Goal: Task Accomplishment & Management: Use online tool/utility

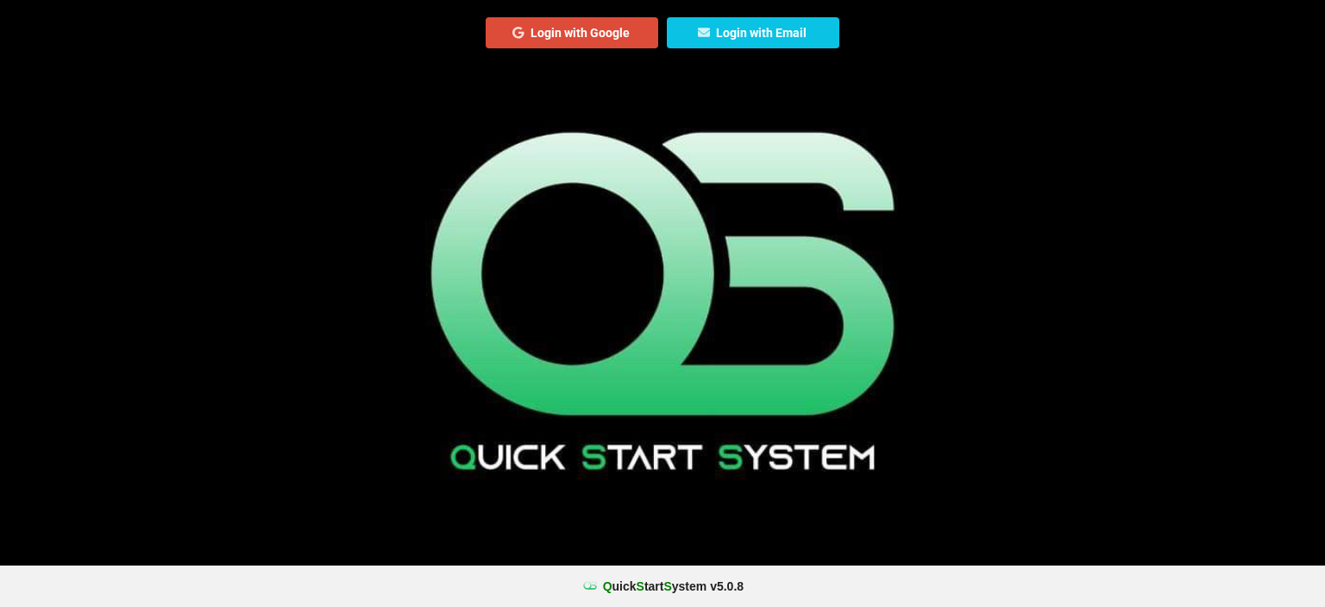
click at [626, 31] on button "Login with Google" at bounding box center [572, 32] width 173 height 31
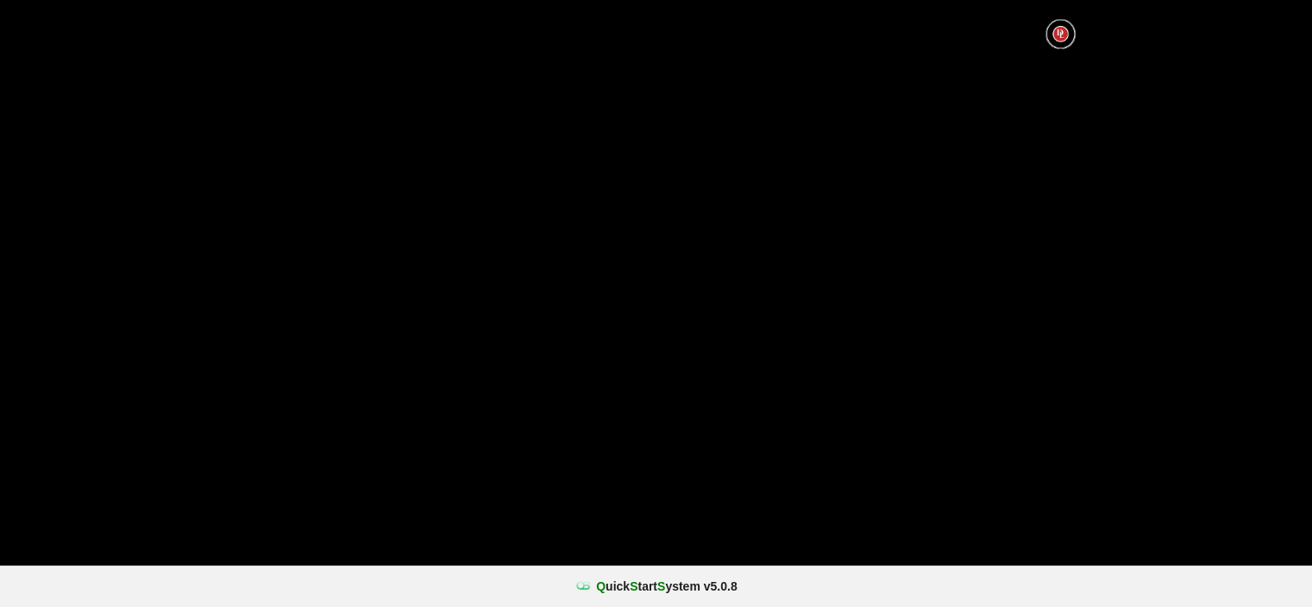
select select "25"
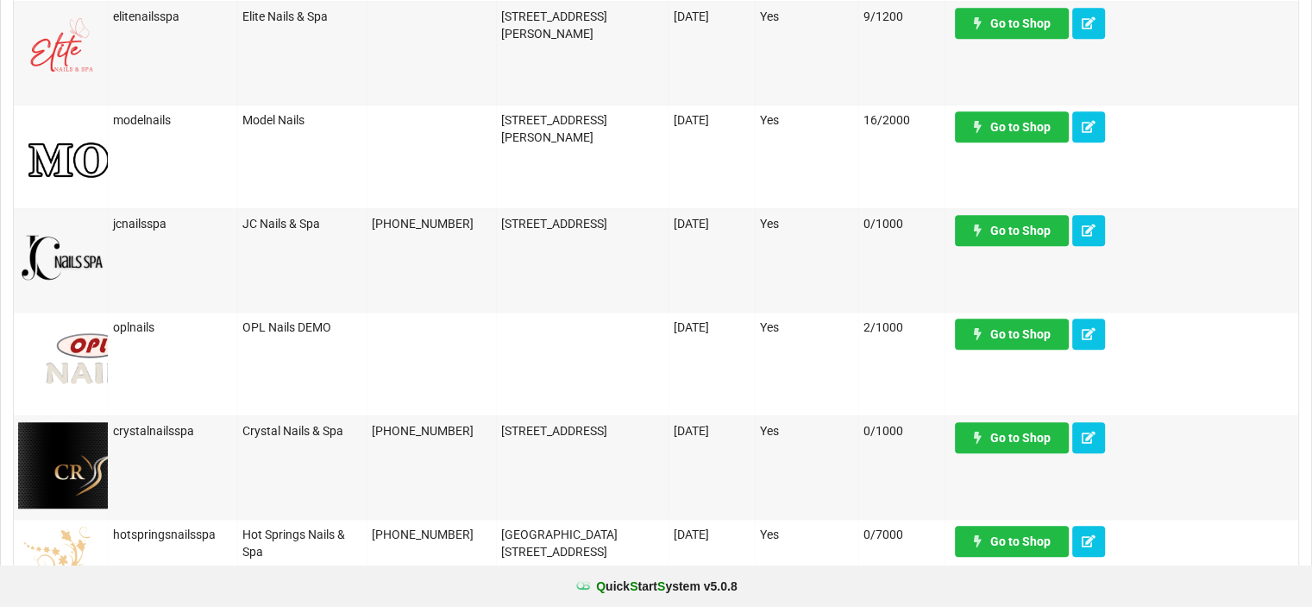
scroll to position [1122, 0]
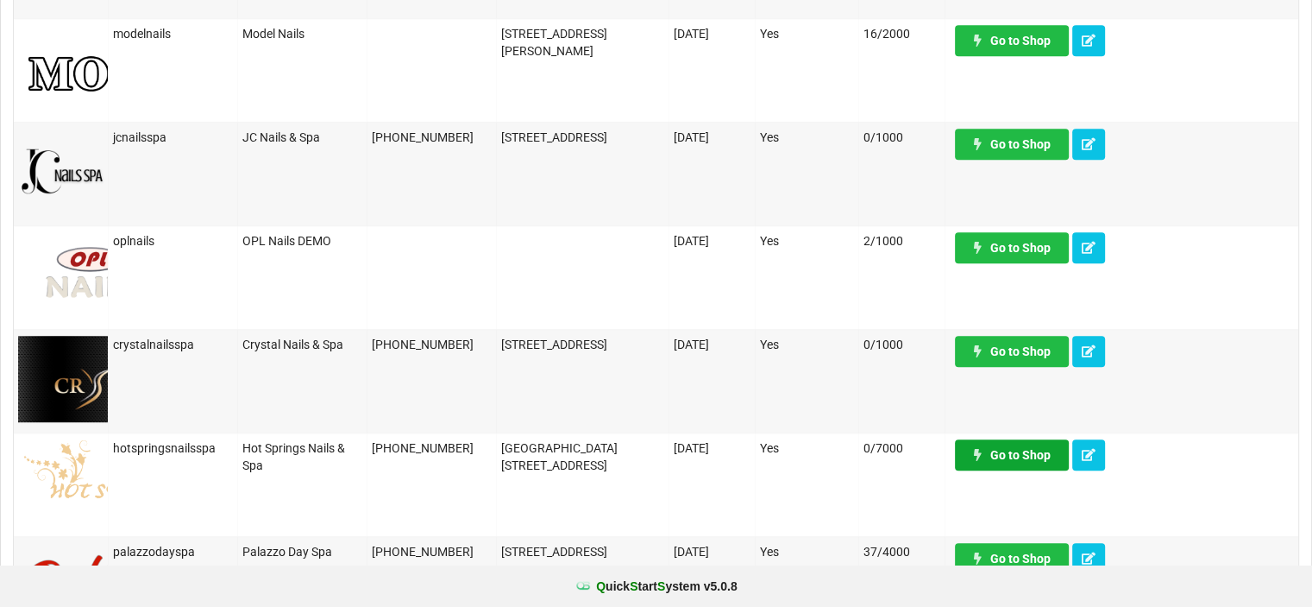
click at [1004, 439] on link "Go to Shop" at bounding box center [1012, 454] width 114 height 31
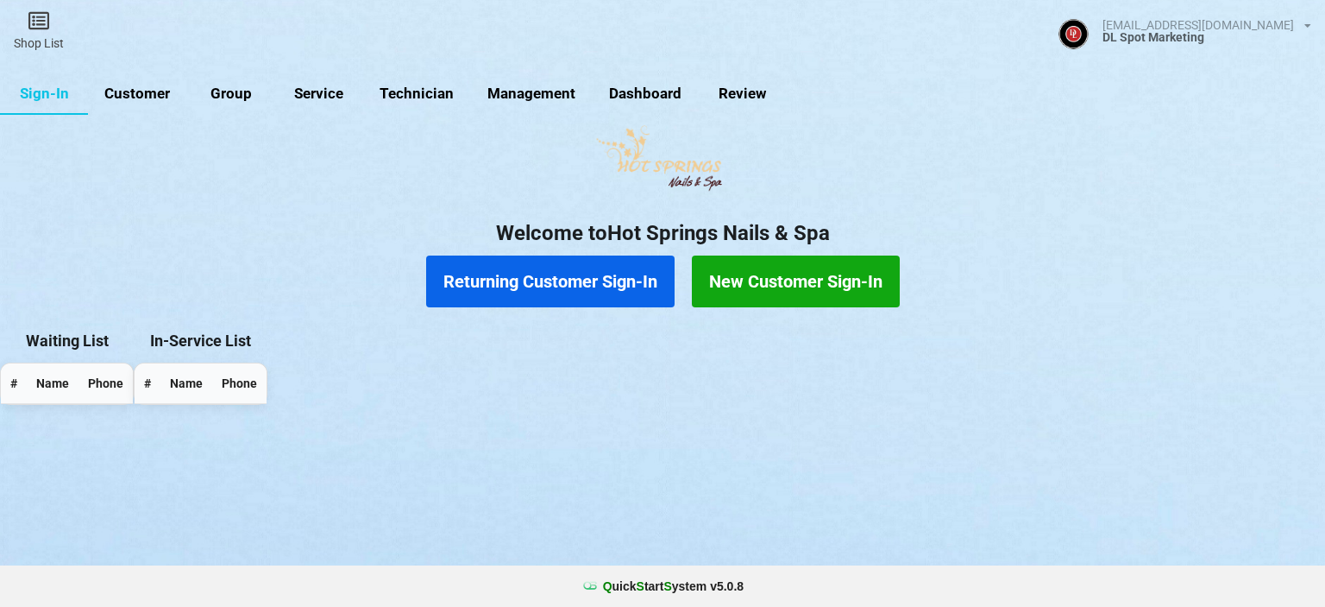
click at [145, 94] on link "Customer" at bounding box center [137, 93] width 99 height 41
select select "25"
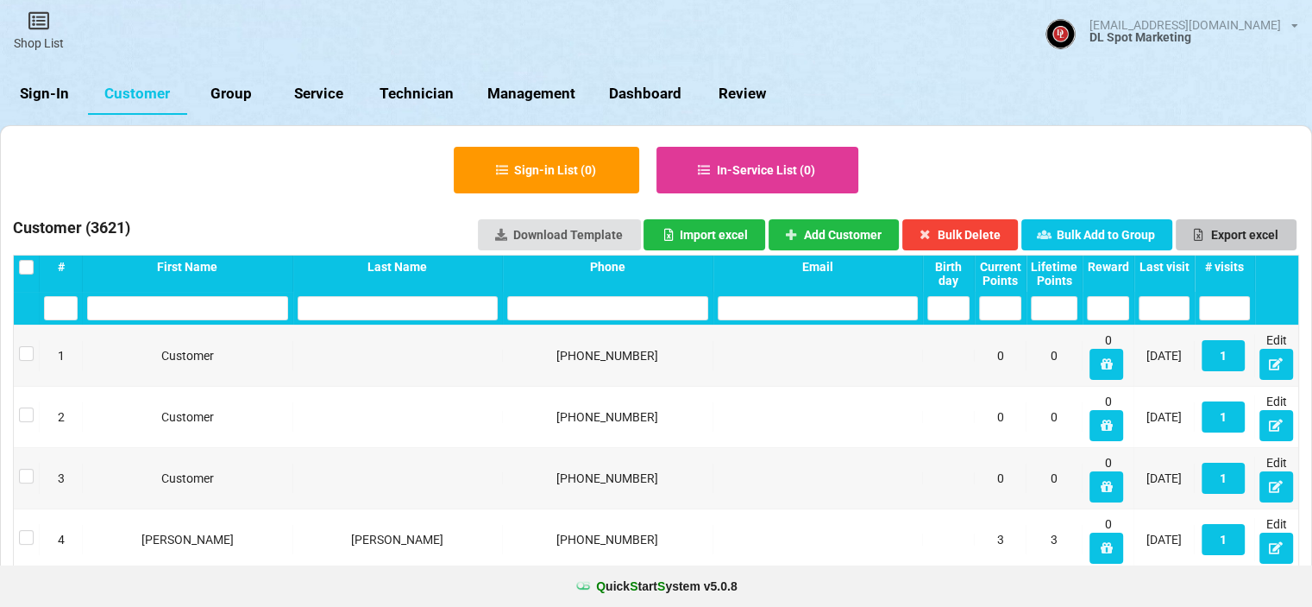
click at [1263, 238] on button "Export excel" at bounding box center [1236, 234] width 121 height 31
